Goal: Browse casually

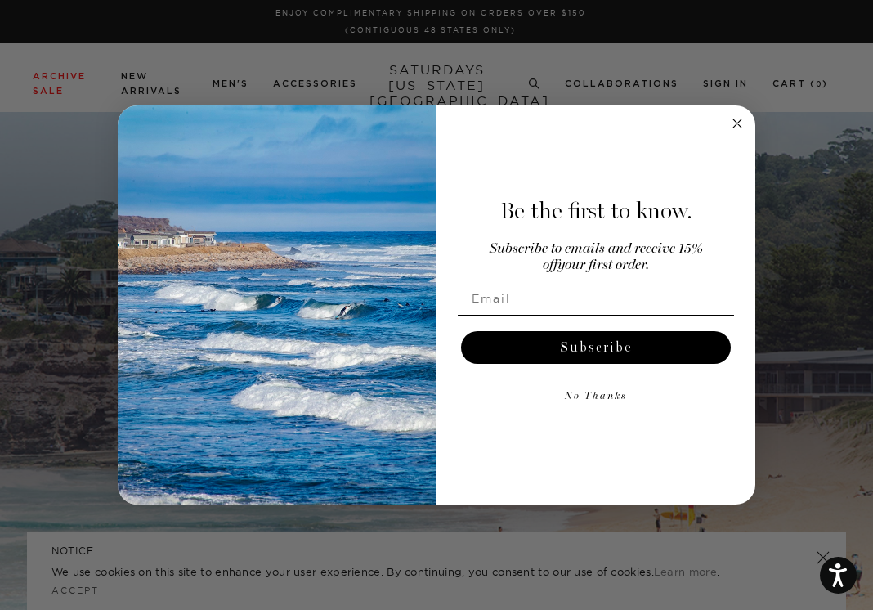
click at [742, 124] on circle "Close dialog" at bounding box center [737, 123] width 19 height 19
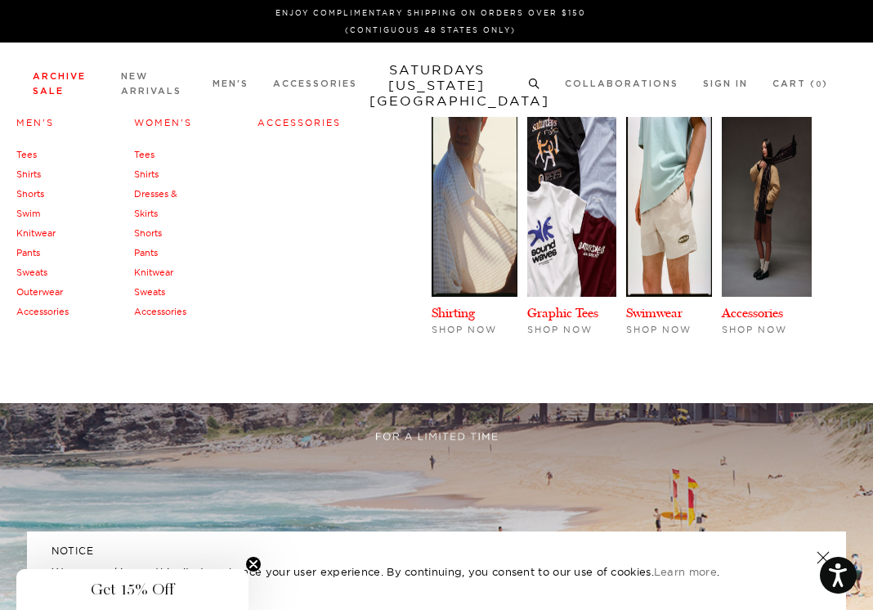
click at [44, 95] on link "Archive Sale" at bounding box center [59, 84] width 53 height 24
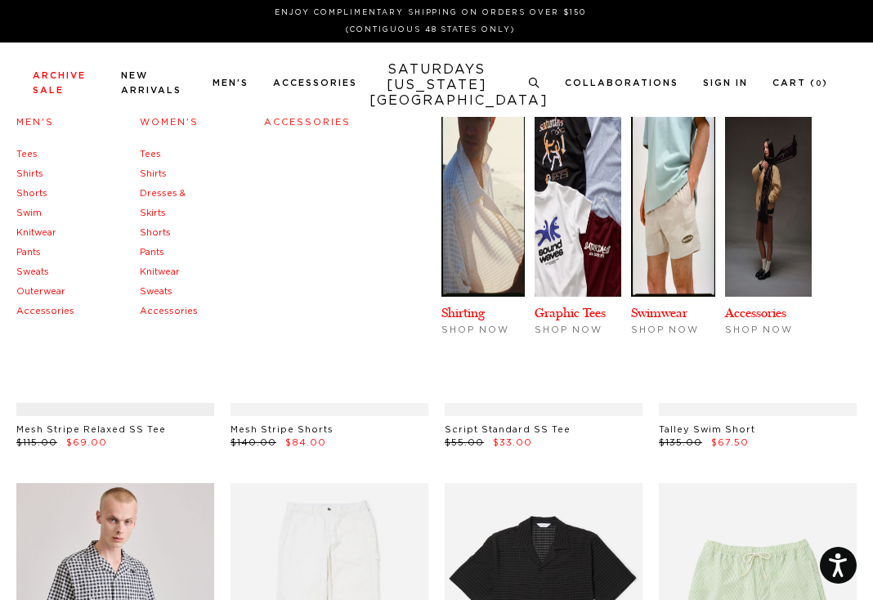
click at [38, 231] on link "Knitwear" at bounding box center [36, 232] width 40 height 9
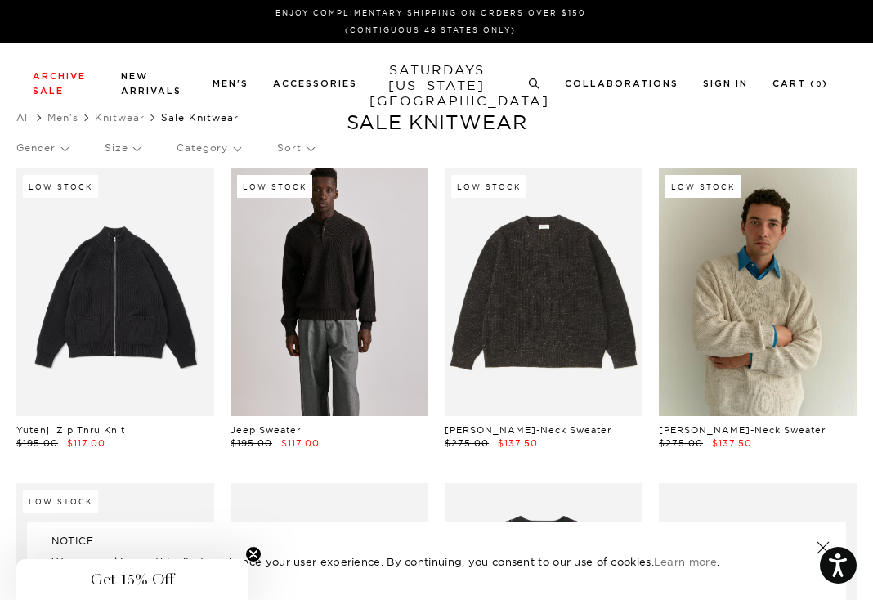
click at [368, 310] on link at bounding box center [330, 292] width 198 height 248
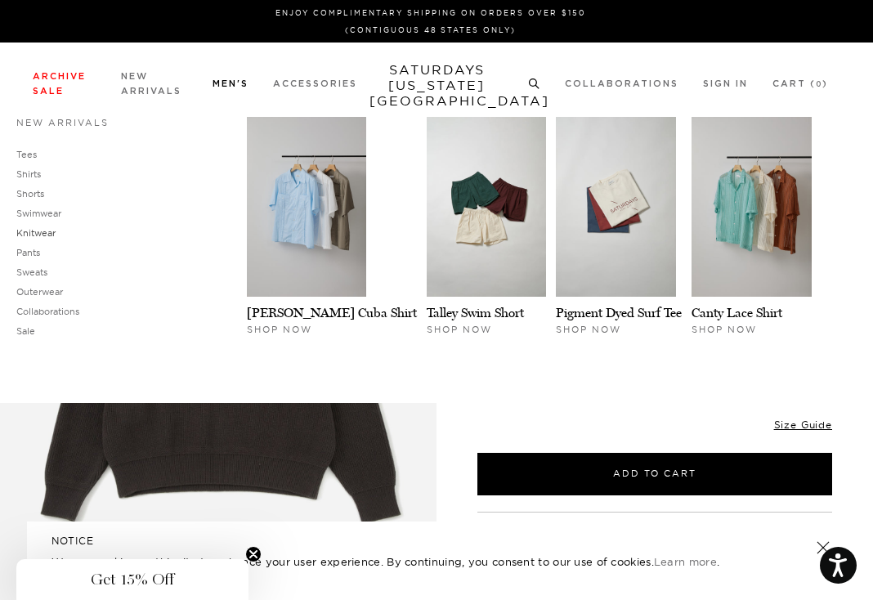
click at [48, 237] on link "Knitwear" at bounding box center [35, 232] width 39 height 11
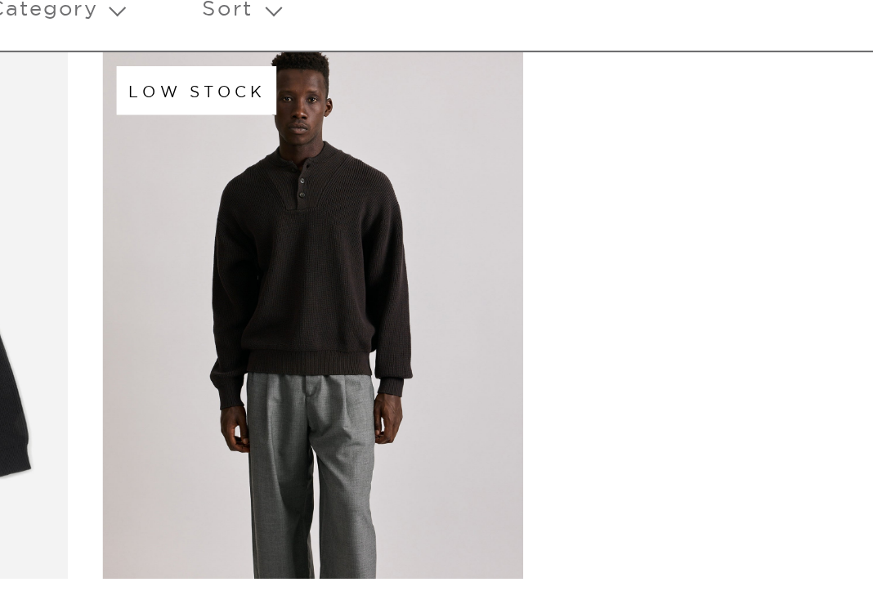
click at [345, 285] on link at bounding box center [330, 292] width 198 height 248
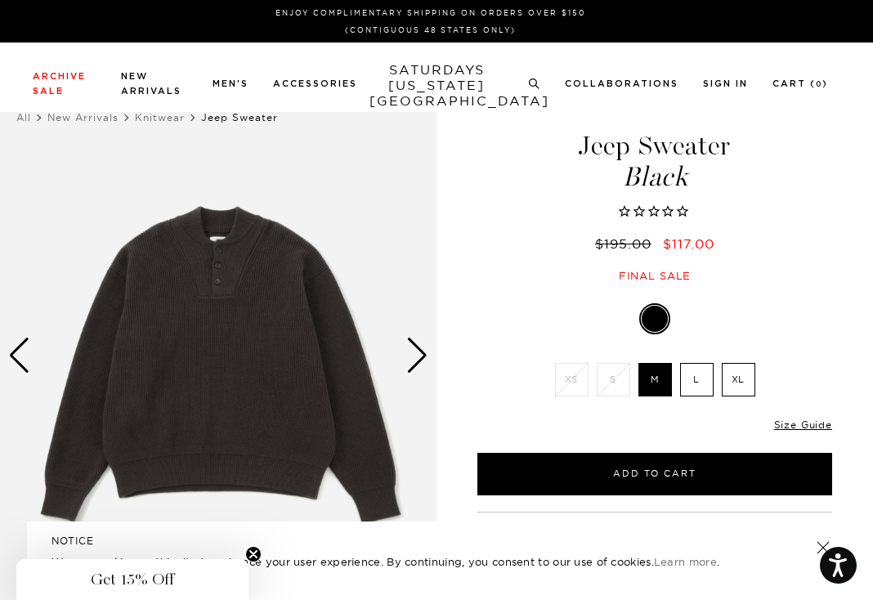
click at [406, 365] on div "Next slide" at bounding box center [417, 356] width 22 height 36
click at [410, 363] on div "Next slide" at bounding box center [417, 356] width 22 height 36
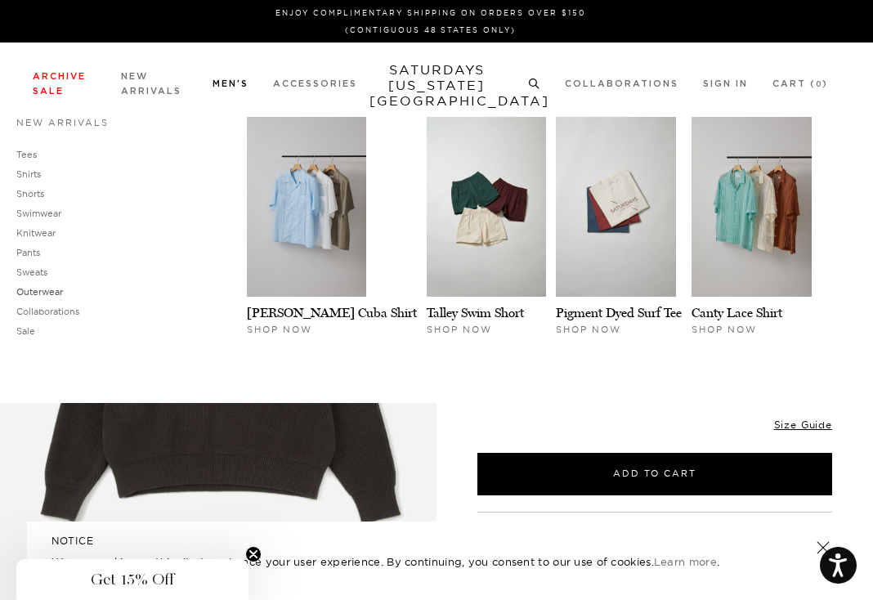
click at [52, 294] on link "Outerwear" at bounding box center [39, 291] width 47 height 11
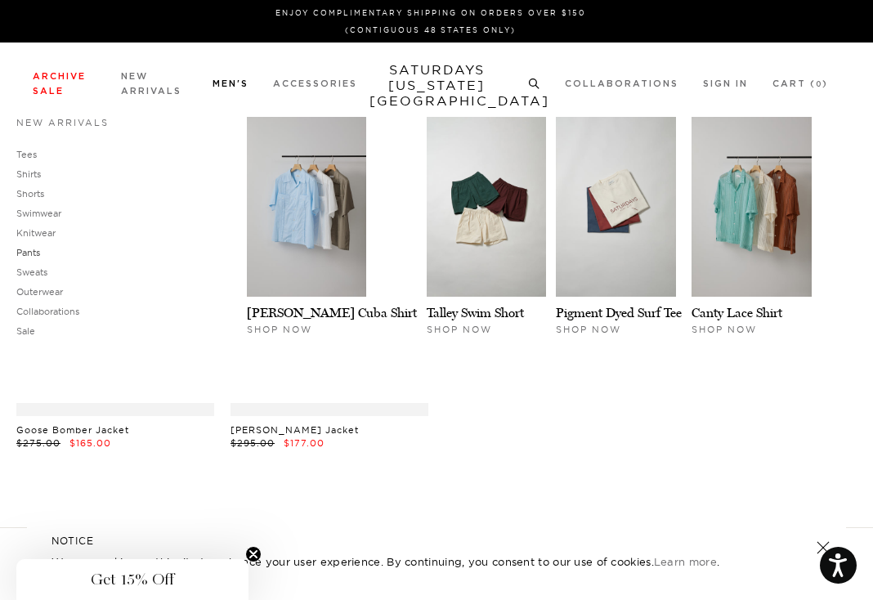
click at [38, 255] on link "Pants" at bounding box center [28, 252] width 24 height 11
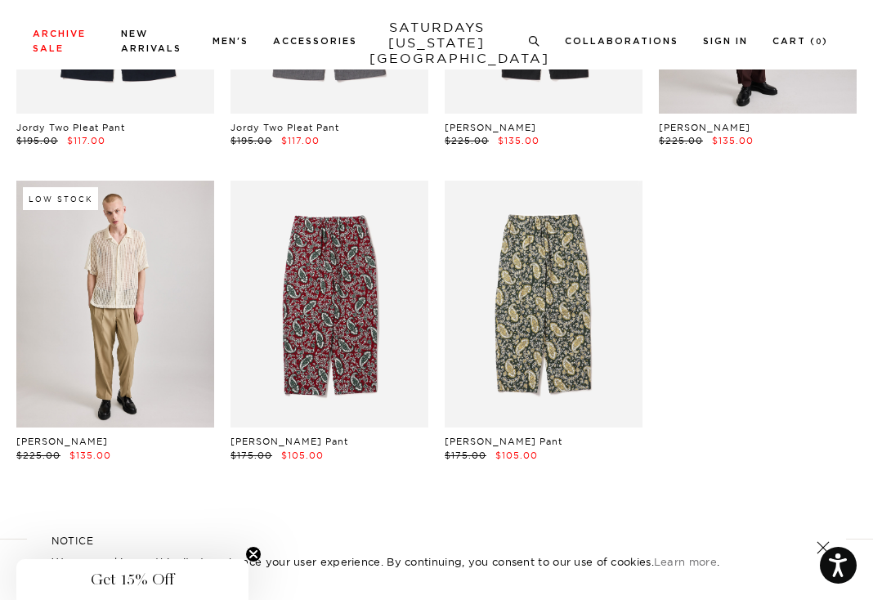
scroll to position [303, 0]
